Goal: Check status

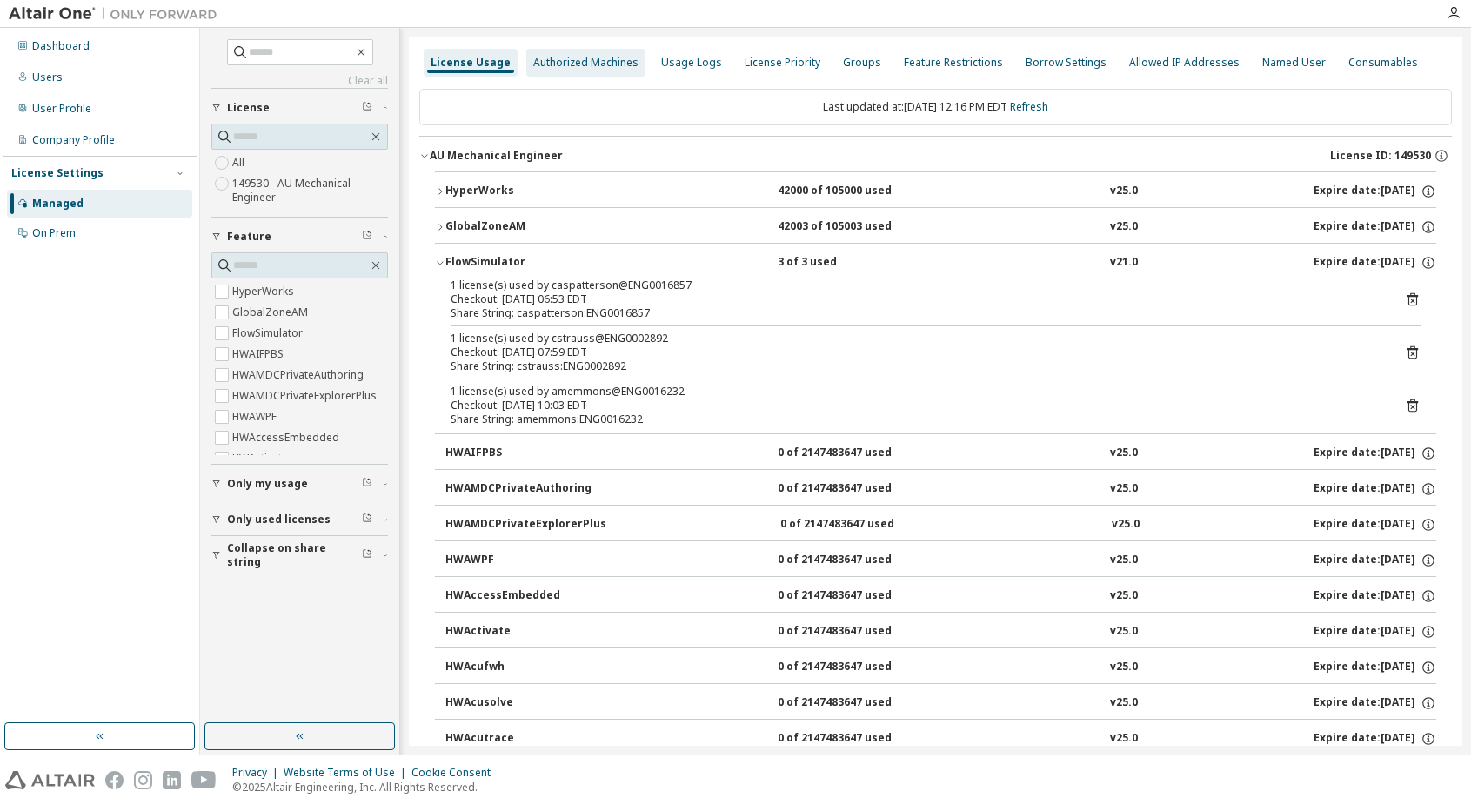
click at [589, 53] on div "Authorized Machines" at bounding box center [585, 63] width 119 height 28
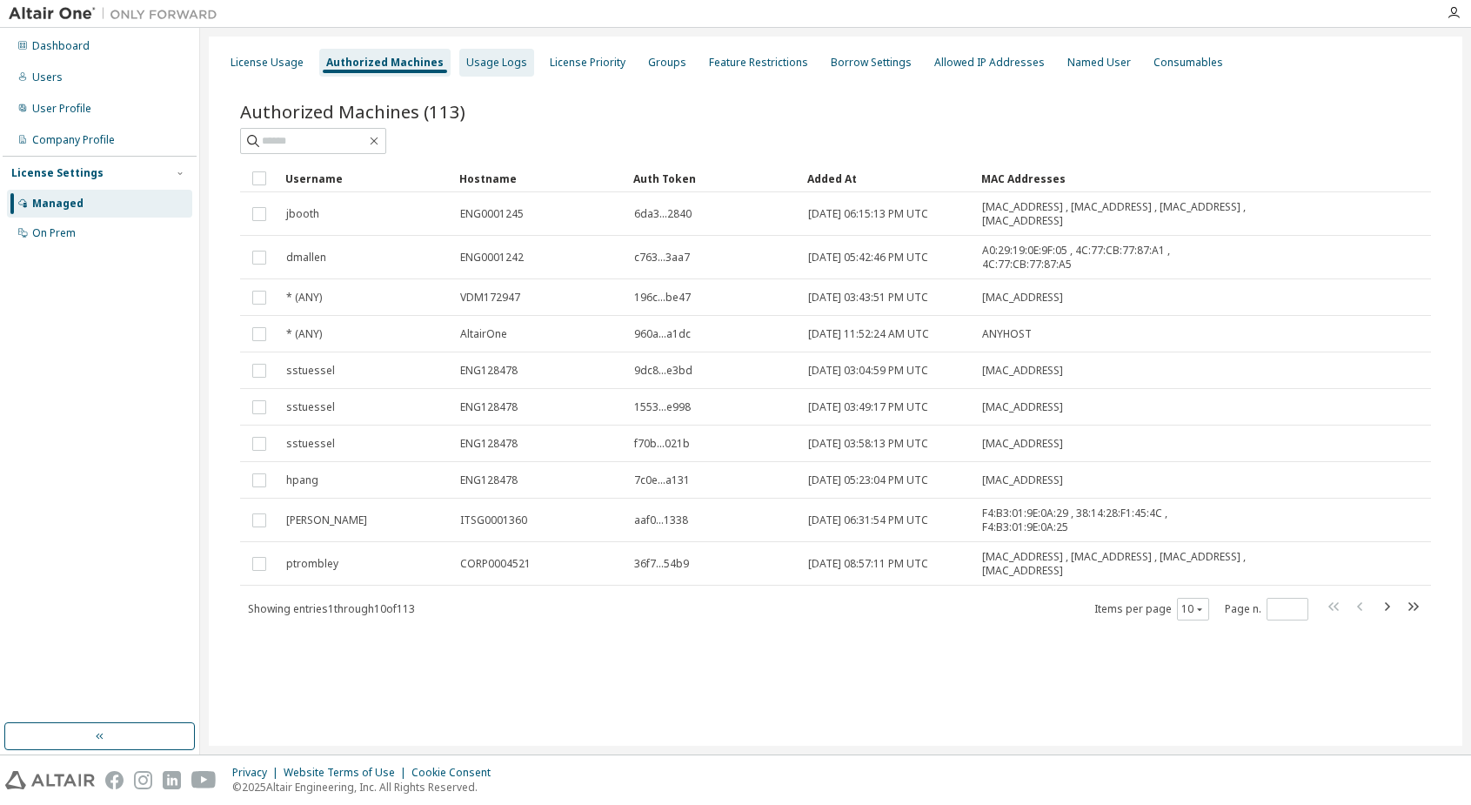
click at [485, 60] on div "Usage Logs" at bounding box center [496, 63] width 61 height 14
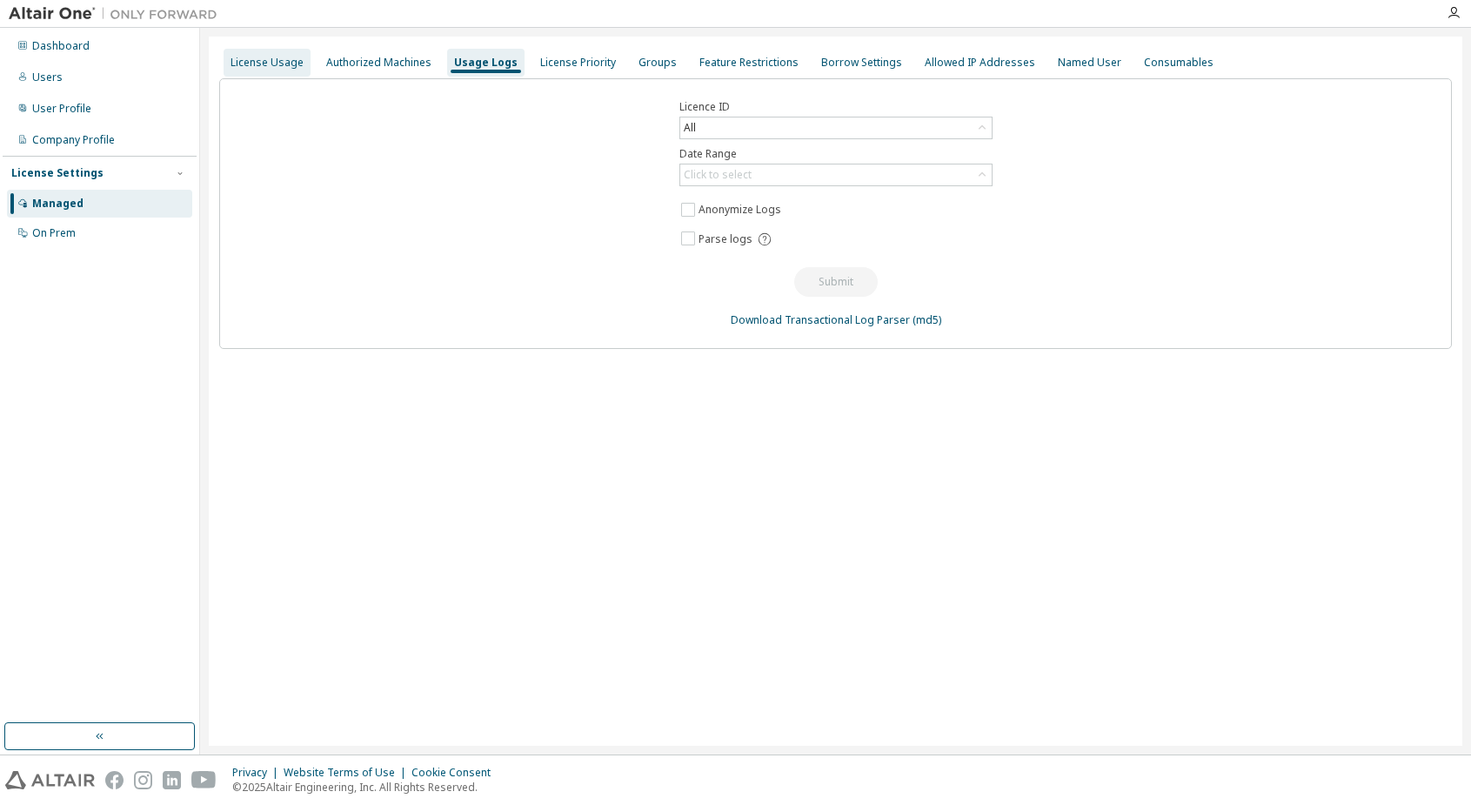
click at [266, 57] on div "License Usage" at bounding box center [267, 63] width 73 height 14
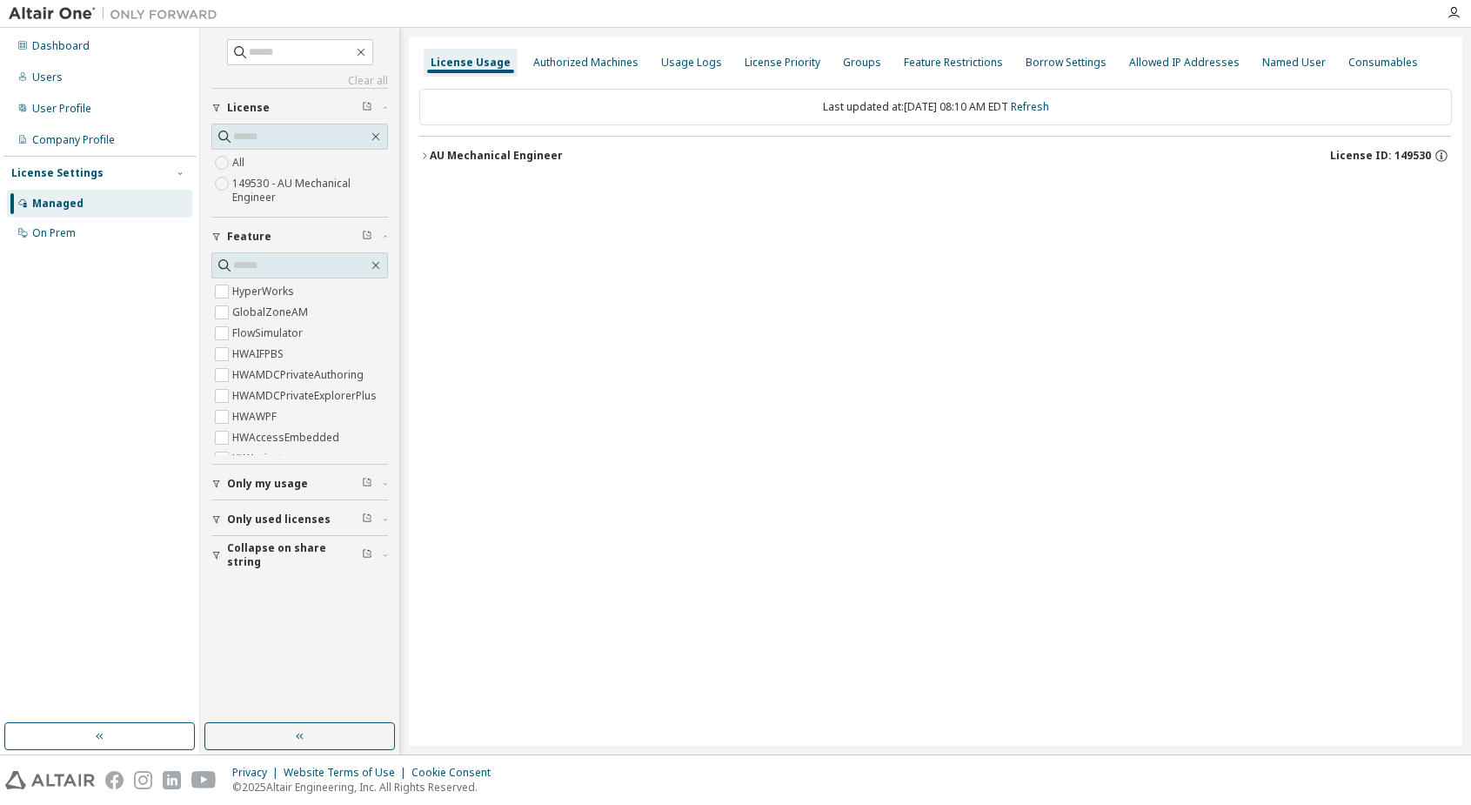
click at [448, 152] on div "AU Mechanical Engineer" at bounding box center [496, 156] width 133 height 14
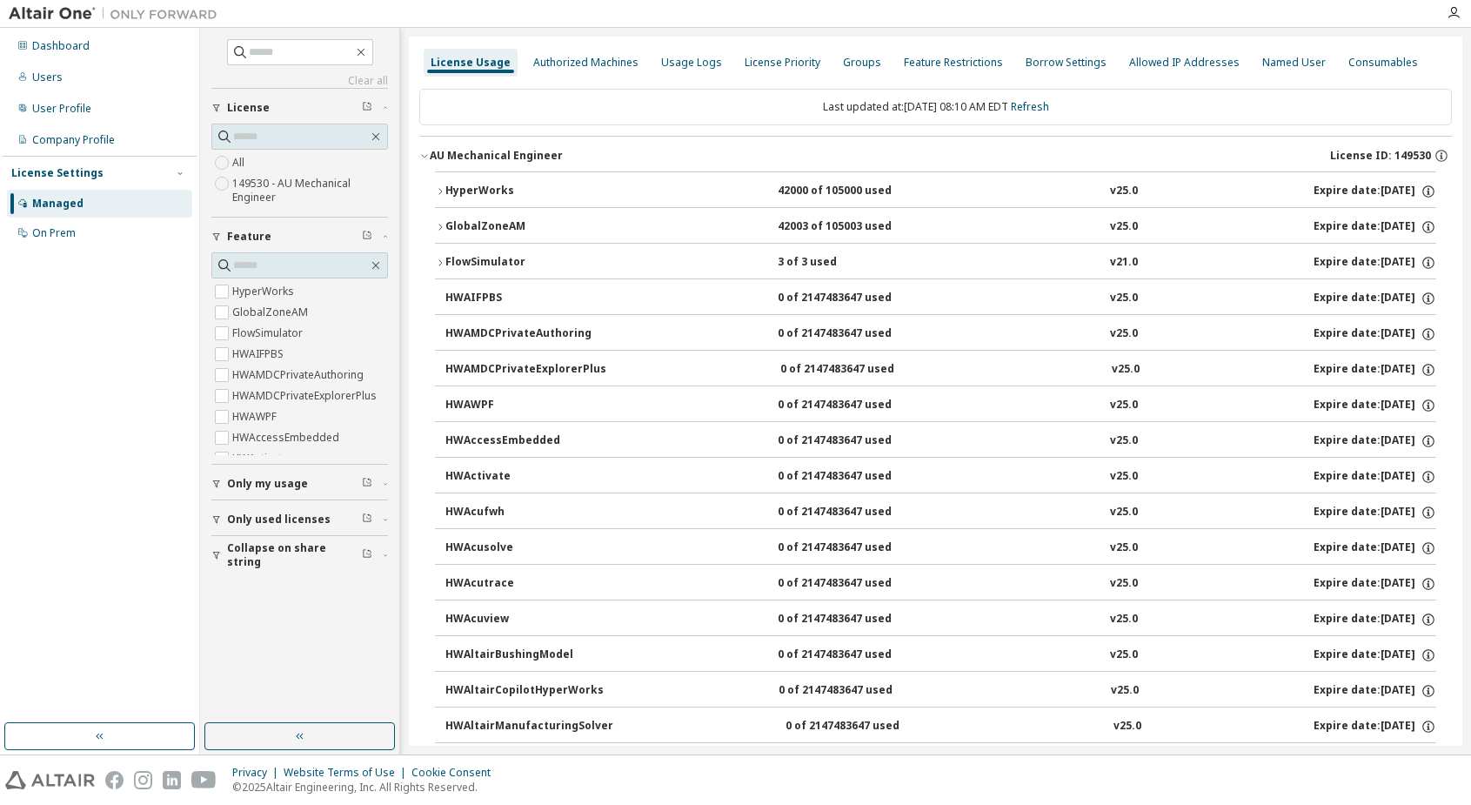
click at [476, 266] on div "FlowSimulator" at bounding box center [523, 263] width 157 height 16
